Goal: Information Seeking & Learning: Learn about a topic

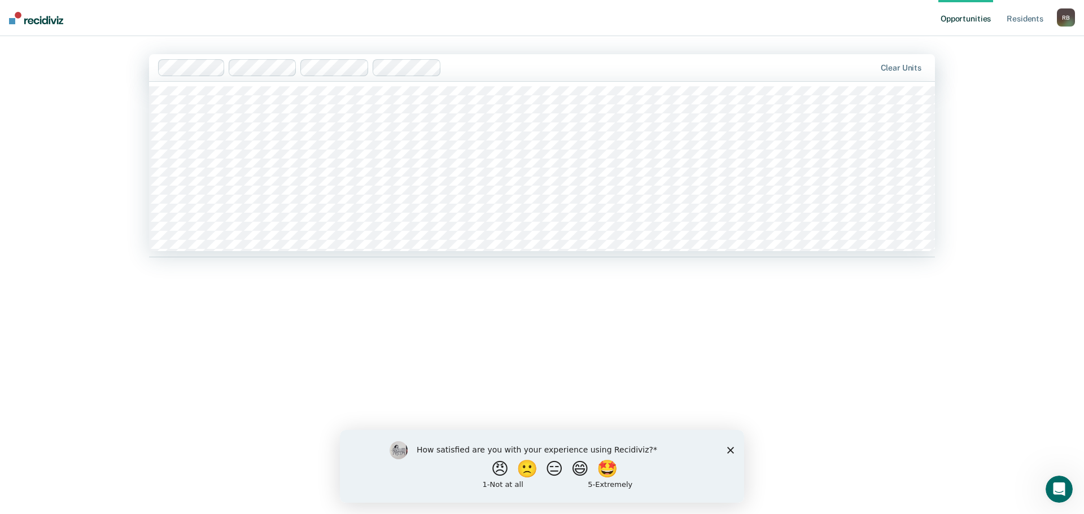
click at [508, 69] on div at bounding box center [660, 67] width 428 height 13
type input "t"
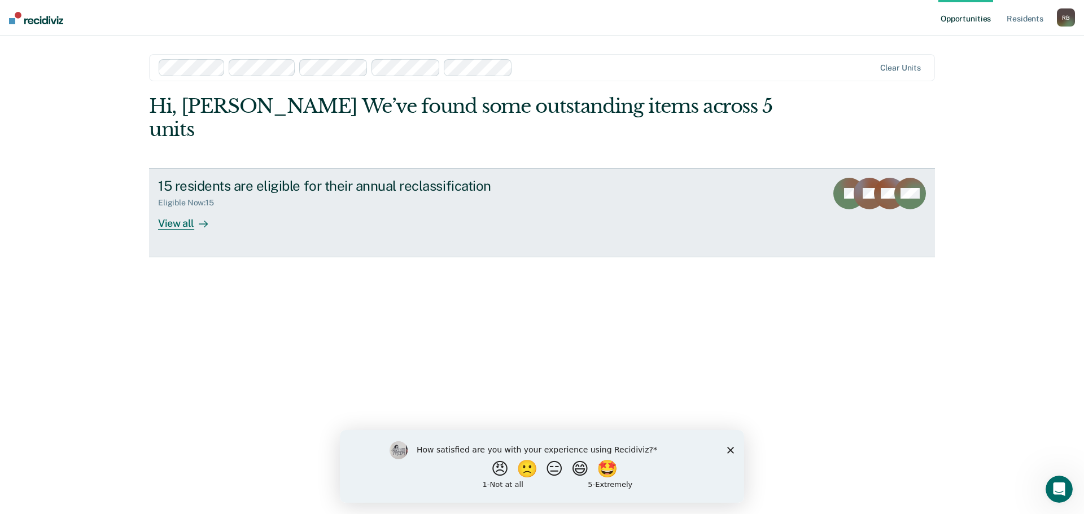
click at [181, 208] on div "View all" at bounding box center [189, 219] width 63 height 22
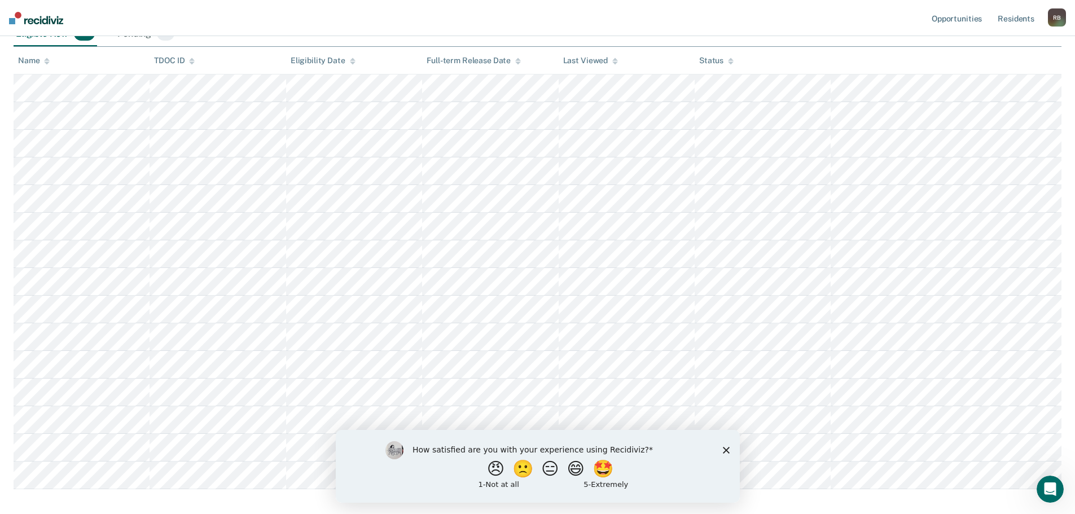
scroll to position [92, 0]
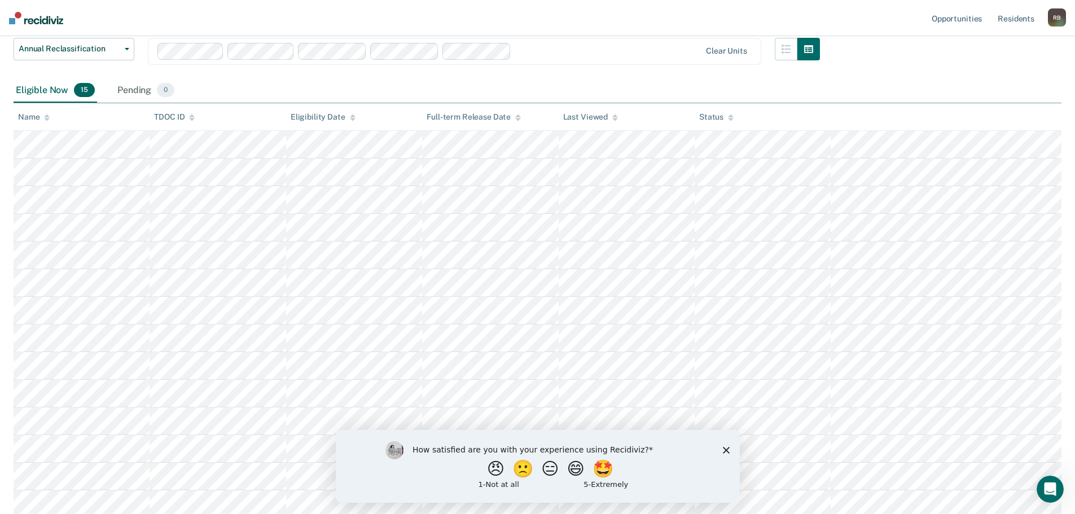
click at [634, 56] on div at bounding box center [608, 51] width 185 height 13
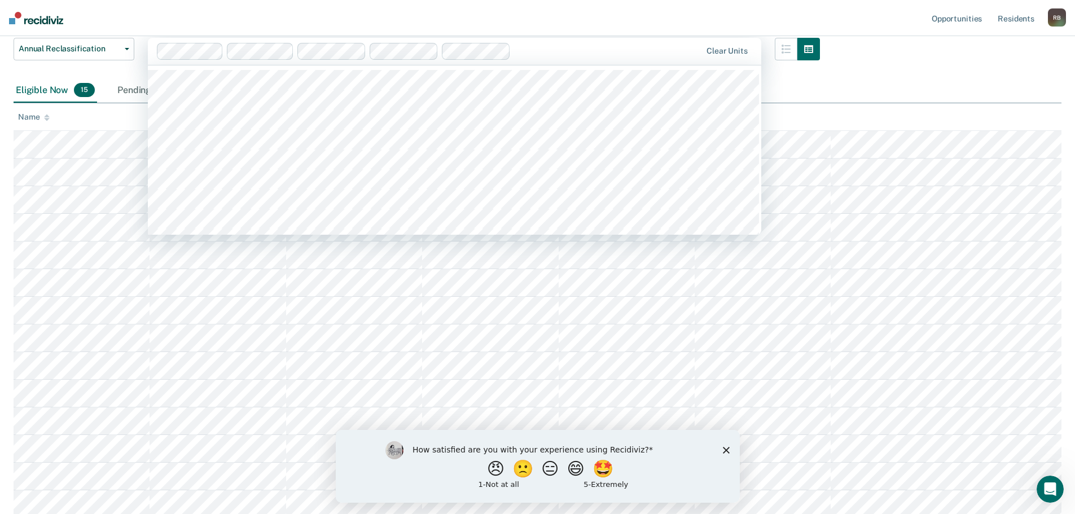
scroll to position [226, 0]
type input "t"
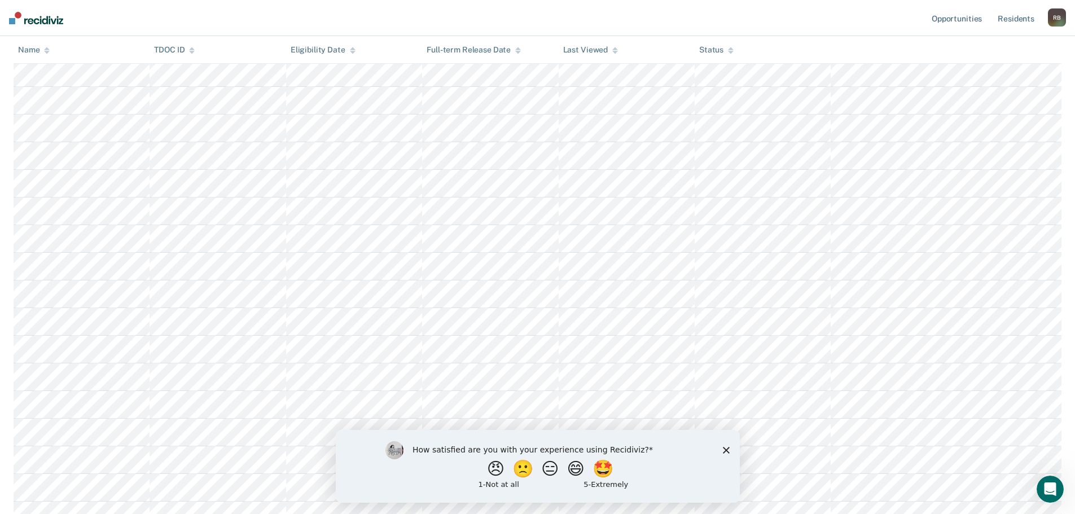
scroll to position [345, 0]
click at [728, 449] on icon "Close survey" at bounding box center [726, 450] width 7 height 7
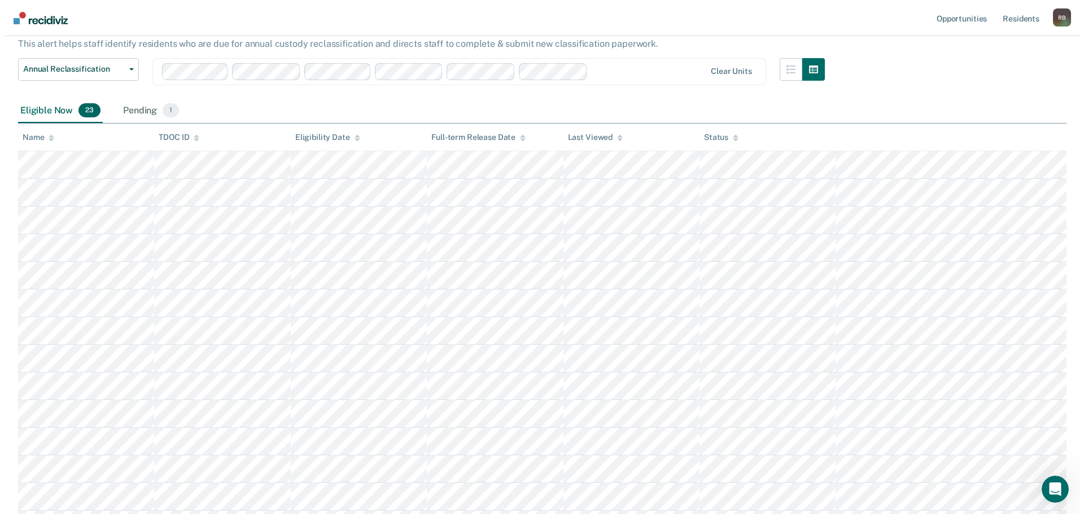
scroll to position [0, 0]
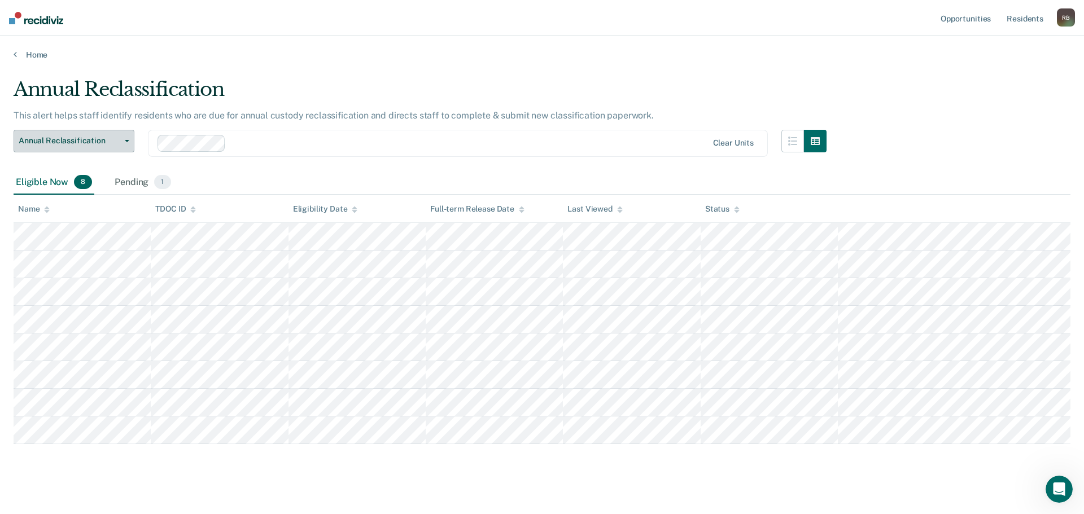
click at [115, 143] on span "Annual Reclassification" at bounding box center [70, 141] width 102 height 10
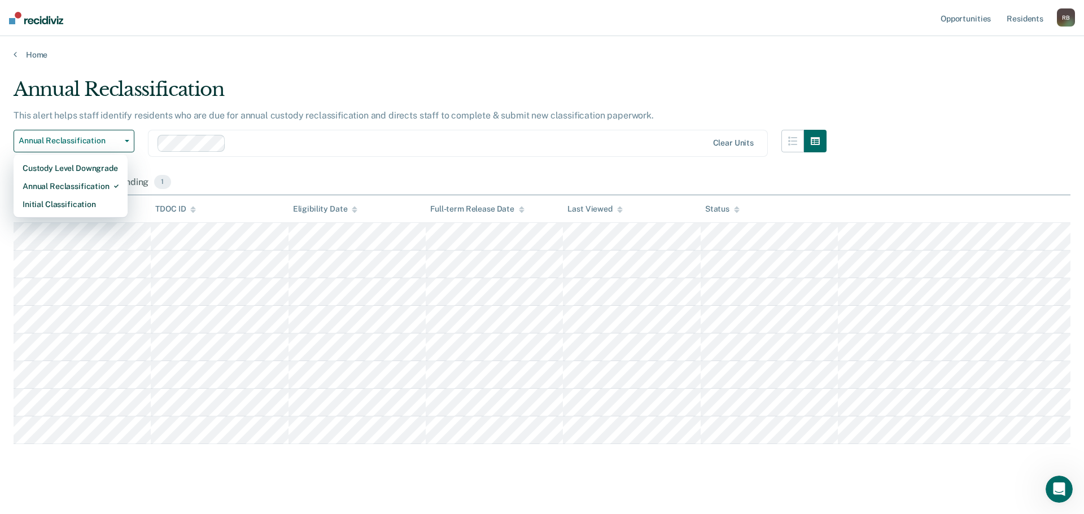
click at [971, 108] on div "Annual Reclassification This alert helps staff identify residents who are due f…" at bounding box center [542, 254] width 1057 height 352
